Goal: Task Accomplishment & Management: Manage account settings

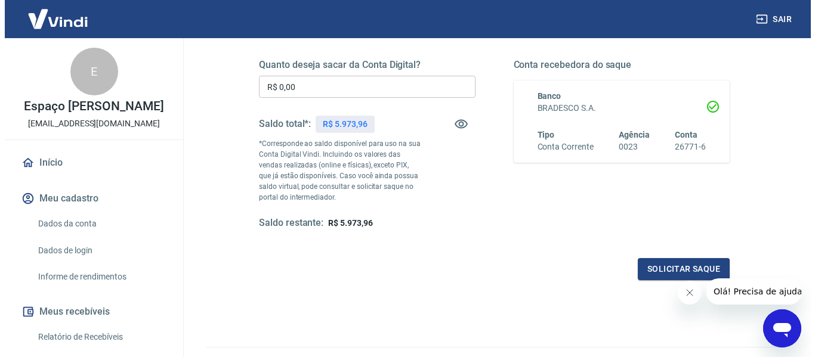
scroll to position [180, 0]
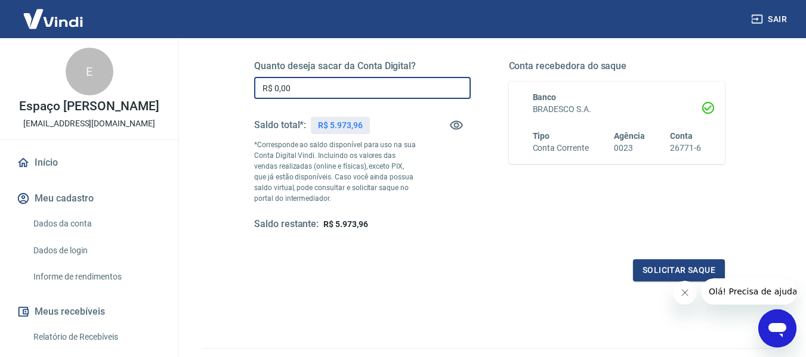
click at [299, 87] on input "R$ 0,00" at bounding box center [362, 88] width 217 height 22
drag, startPoint x: 294, startPoint y: 91, endPoint x: 275, endPoint y: 88, distance: 19.2
click at [275, 88] on input "R$ 59,73" at bounding box center [362, 88] width 217 height 22
click at [334, 82] on input "R$ 0,00" at bounding box center [362, 88] width 217 height 22
click at [313, 86] on input "R$ 5.973,96" at bounding box center [362, 88] width 217 height 22
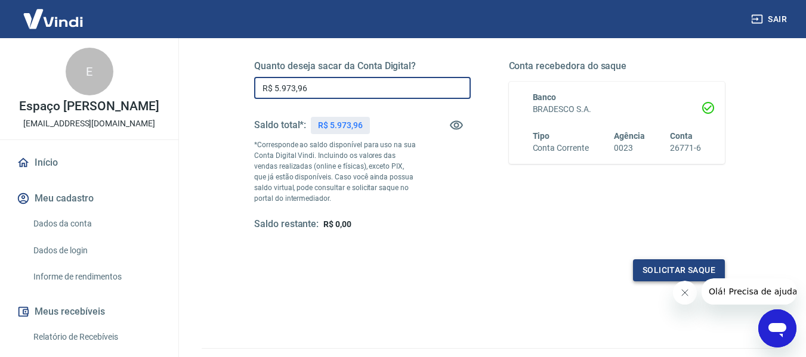
type input "R$ 5.973,96"
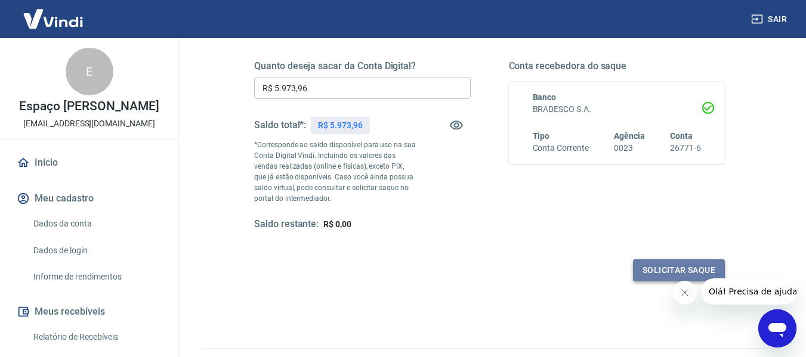
click at [693, 263] on button "Solicitar saque" at bounding box center [679, 271] width 92 height 22
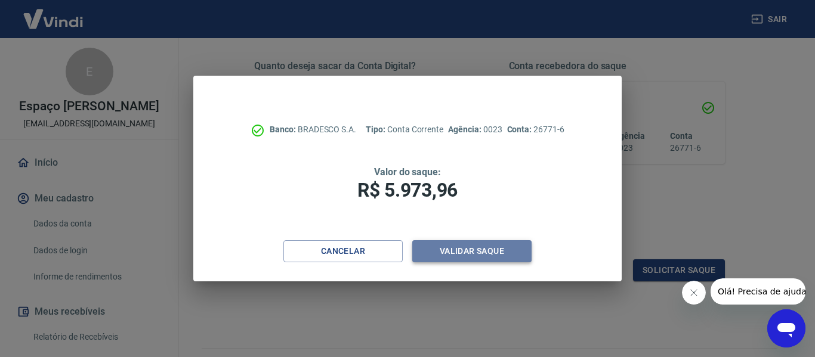
click at [492, 254] on button "Validar saque" at bounding box center [471, 251] width 119 height 22
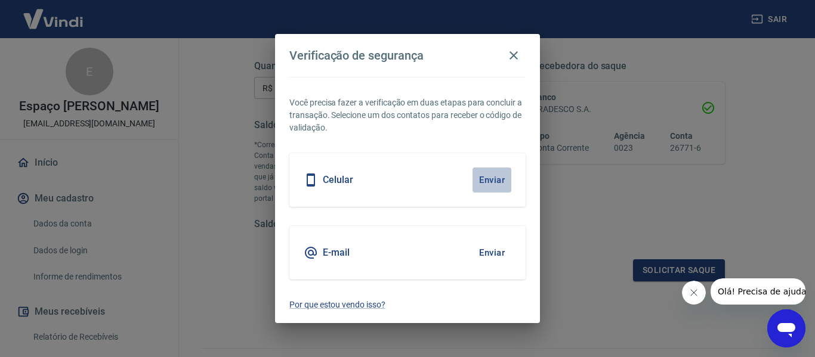
click at [495, 180] on button "Enviar" at bounding box center [492, 180] width 39 height 25
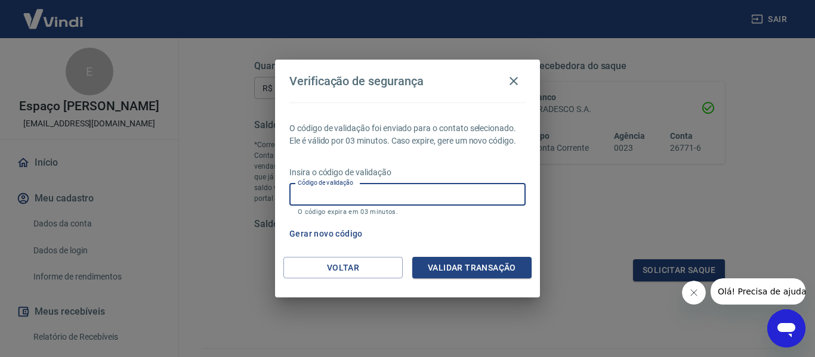
click at [482, 187] on input "Código de validação" at bounding box center [407, 195] width 236 height 22
click at [465, 190] on input "Código de validação" at bounding box center [407, 195] width 236 height 22
click at [438, 198] on input "Código de validação" at bounding box center [407, 195] width 236 height 22
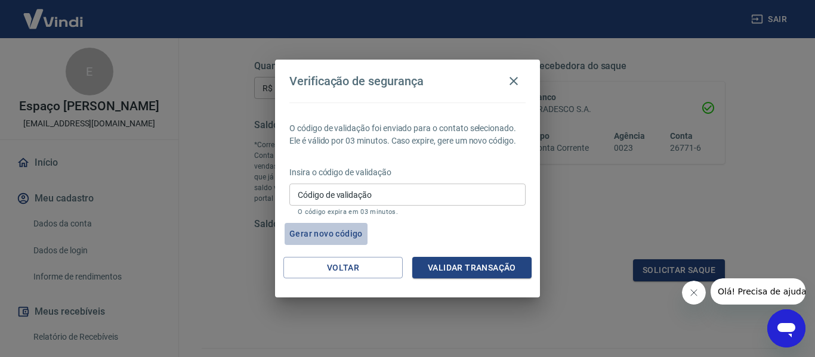
click at [323, 237] on button "Gerar novo código" at bounding box center [326, 234] width 83 height 22
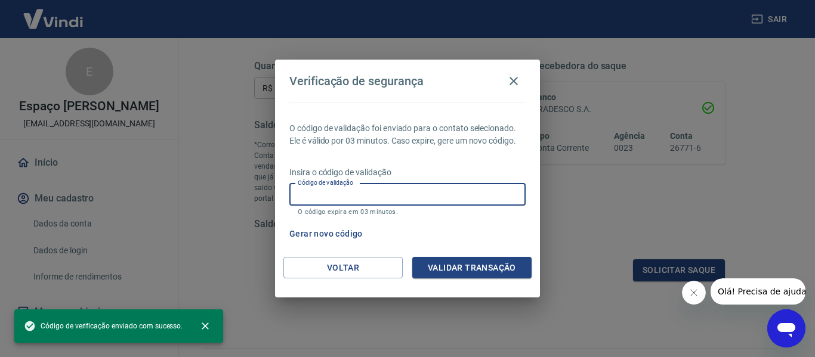
click at [341, 186] on div "Código de validação Código de validação O código expira em 03 minutos." at bounding box center [407, 200] width 236 height 32
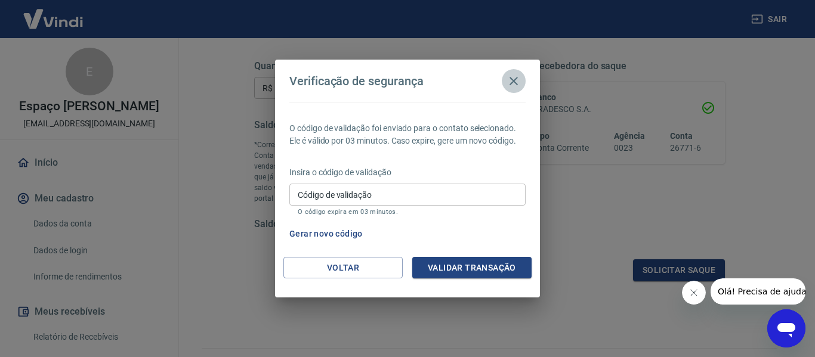
click at [515, 74] on icon "button" at bounding box center [514, 81] width 14 height 14
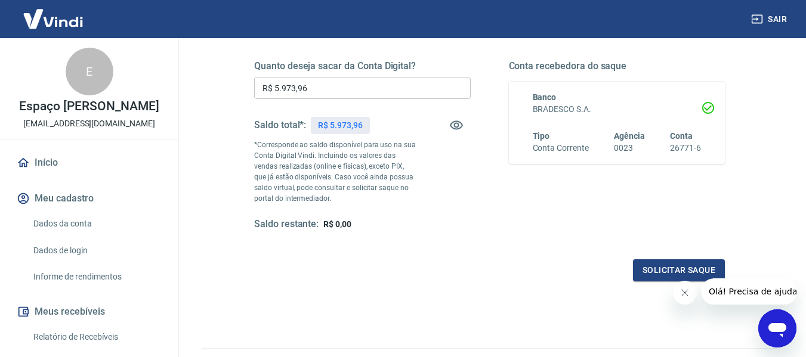
click at [438, 203] on div "Quanto deseja sacar da Conta Digital? R$ 5.973,96 ​ Saldo total*: R$ 5.973,96 *…" at bounding box center [362, 145] width 217 height 171
click at [668, 273] on button "Solicitar saque" at bounding box center [679, 271] width 92 height 22
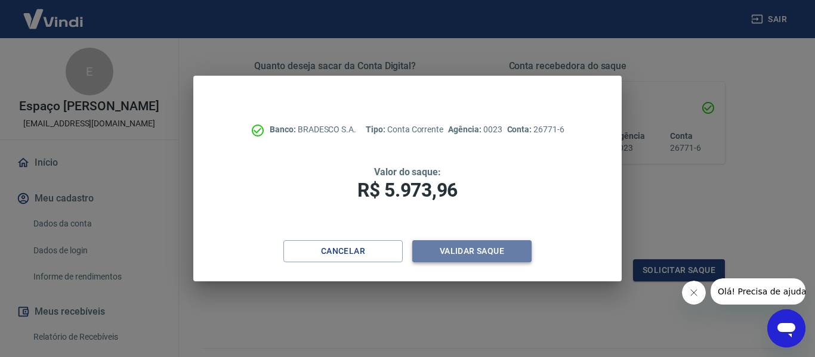
click at [483, 248] on button "Validar saque" at bounding box center [471, 251] width 119 height 22
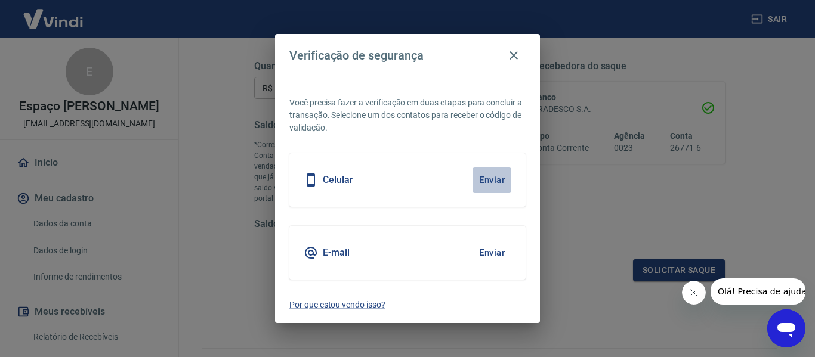
click at [492, 180] on button "Enviar" at bounding box center [492, 180] width 39 height 25
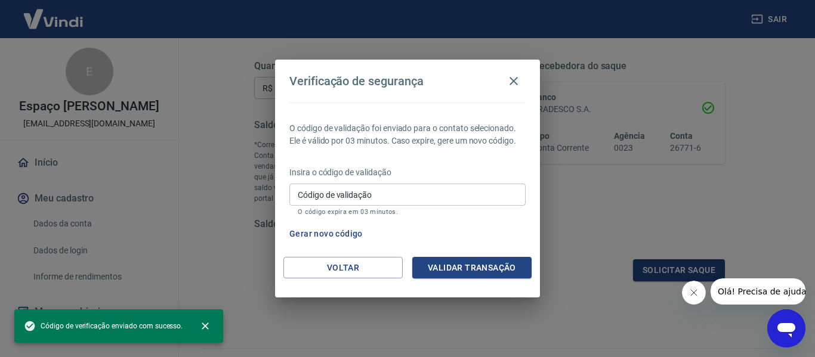
click at [384, 199] on input "Código de validação" at bounding box center [407, 195] width 236 height 22
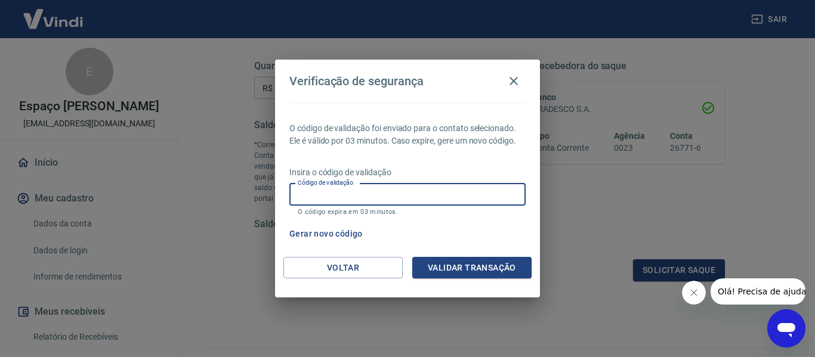
click at [306, 195] on input "Código de validação" at bounding box center [407, 195] width 236 height 22
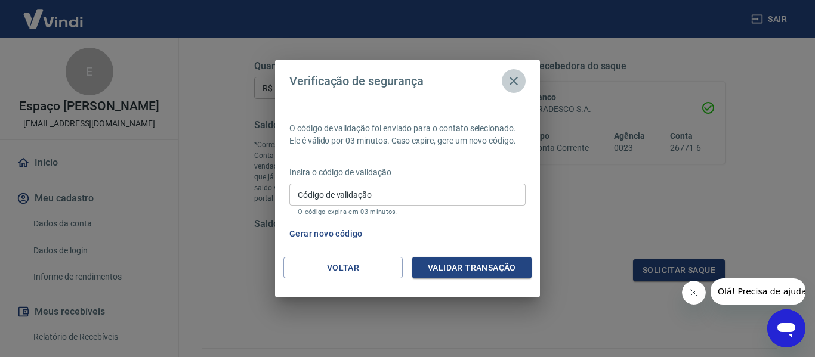
click at [511, 78] on icon "button" at bounding box center [514, 81] width 8 height 8
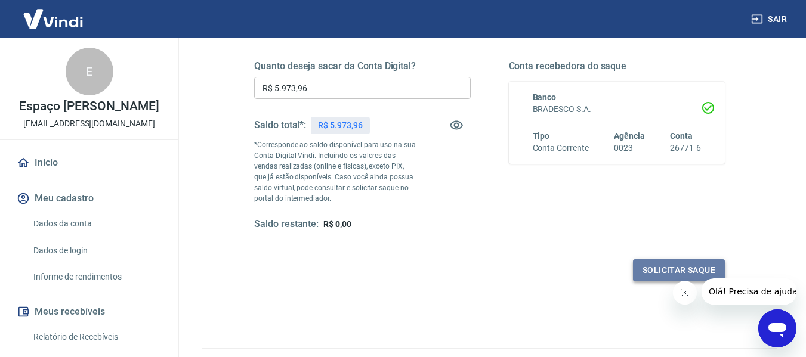
click at [649, 267] on button "Solicitar saque" at bounding box center [679, 271] width 92 height 22
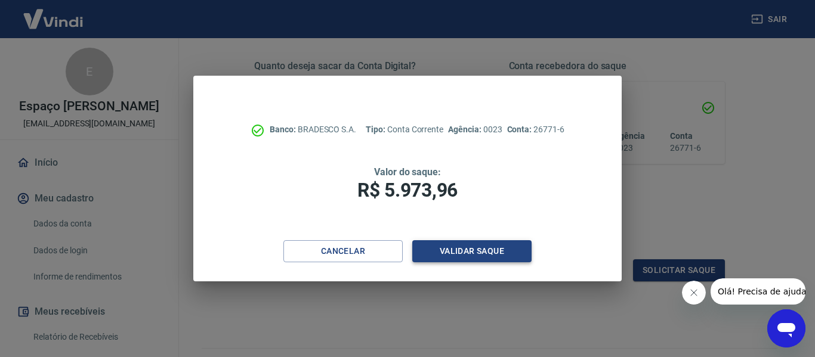
click at [488, 245] on button "Validar saque" at bounding box center [471, 251] width 119 height 22
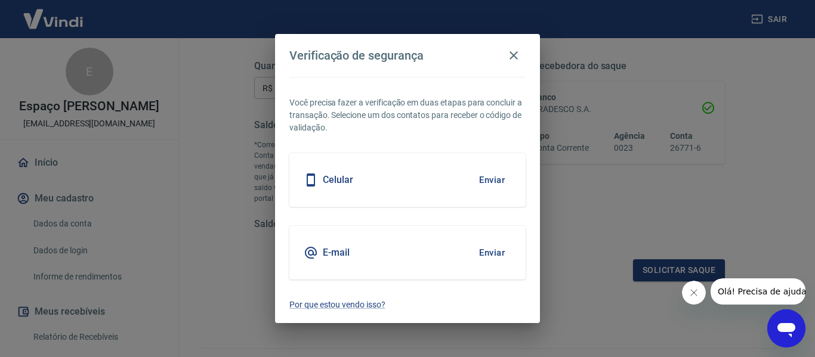
click at [491, 257] on button "Enviar" at bounding box center [492, 252] width 39 height 25
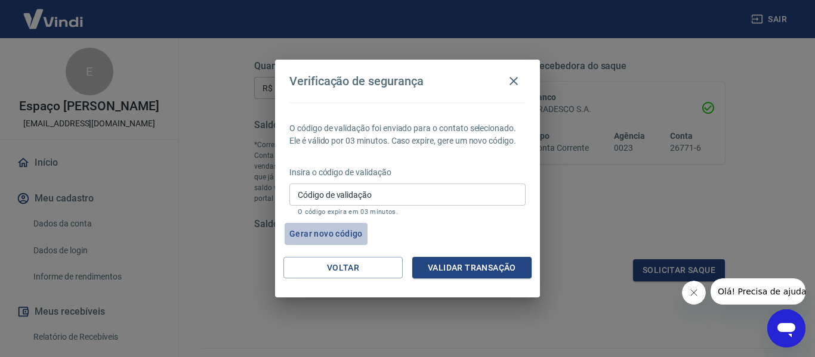
click at [332, 232] on button "Gerar novo código" at bounding box center [326, 234] width 83 height 22
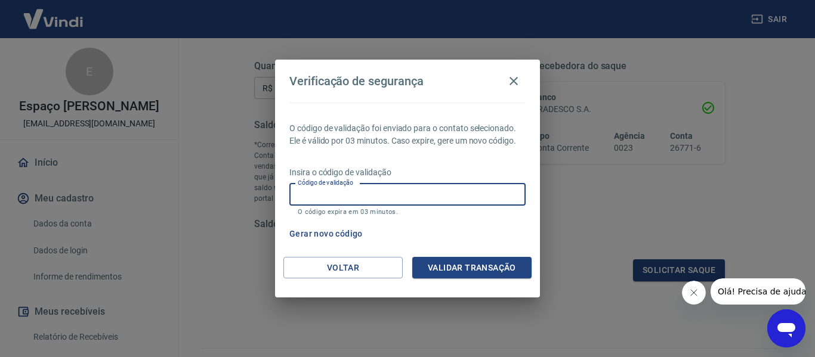
click at [390, 198] on input "Código de validação" at bounding box center [407, 195] width 236 height 22
type input "963932"
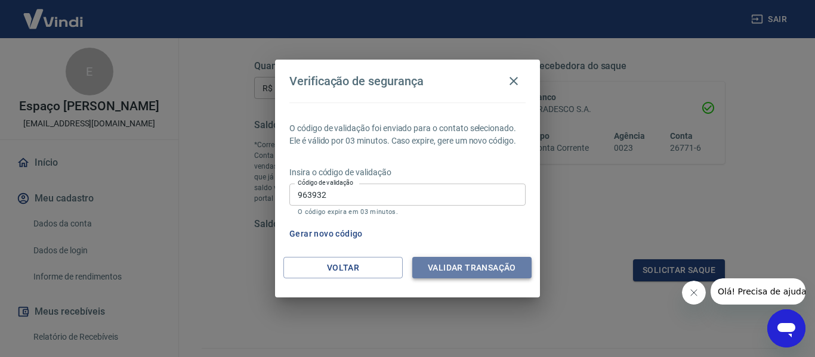
click at [475, 266] on button "Validar transação" at bounding box center [471, 268] width 119 height 22
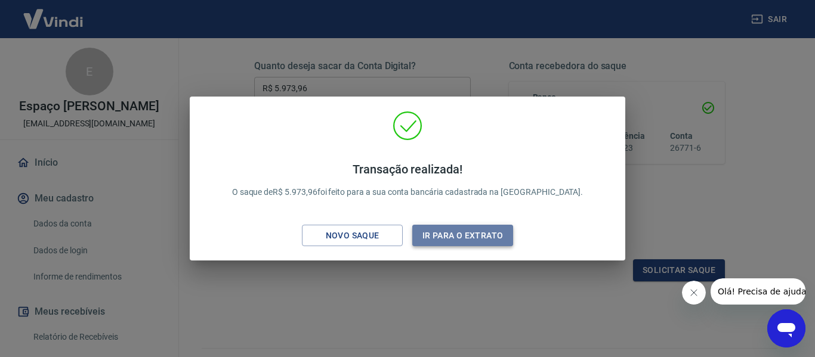
click at [452, 230] on button "Ir para o extrato" at bounding box center [462, 236] width 101 height 22
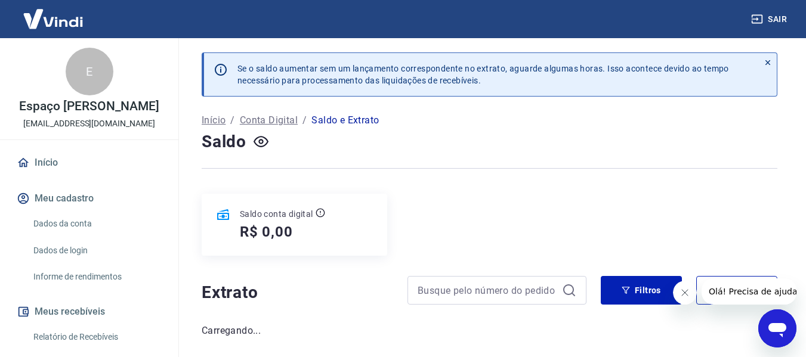
scroll to position [47, 0]
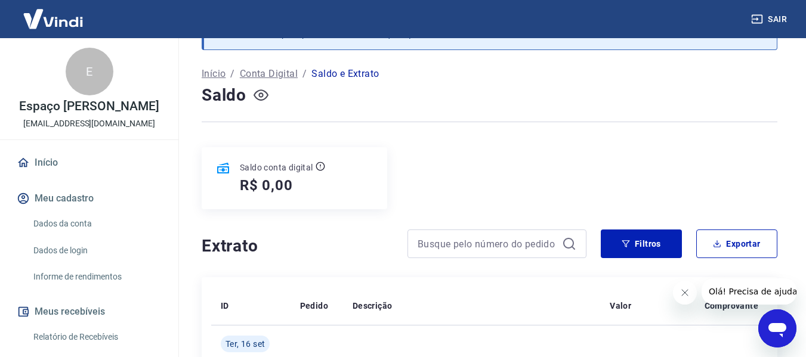
click at [261, 97] on icon "button" at bounding box center [260, 95] width 5 height 5
click at [261, 97] on icon "button" at bounding box center [261, 95] width 15 height 11
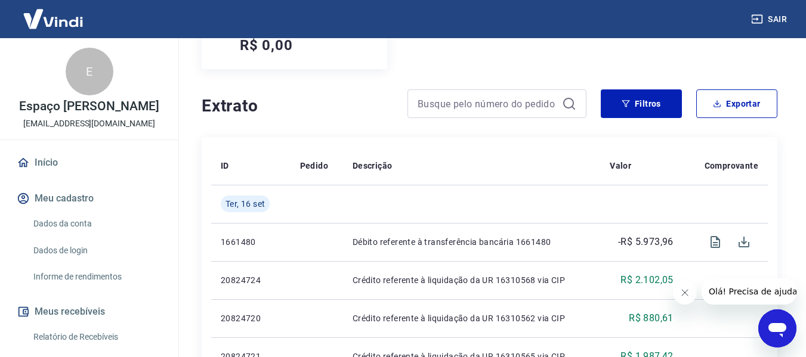
scroll to position [194, 0]
